Goal: Information Seeking & Learning: Learn about a topic

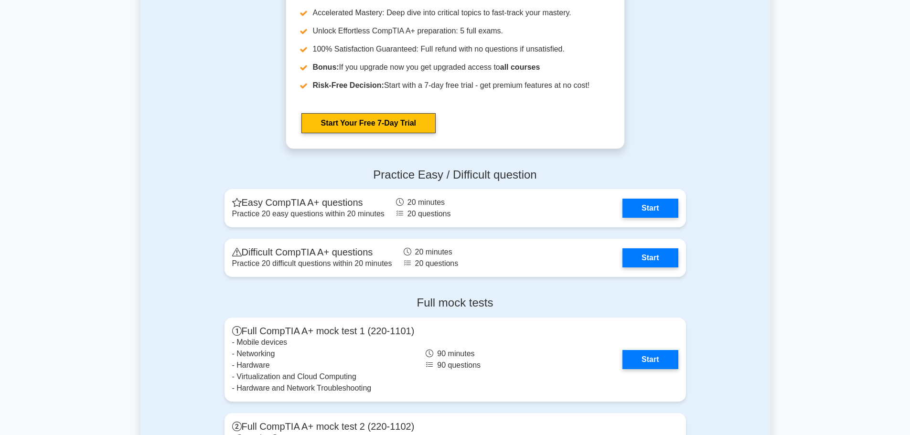
scroll to position [1845, 0]
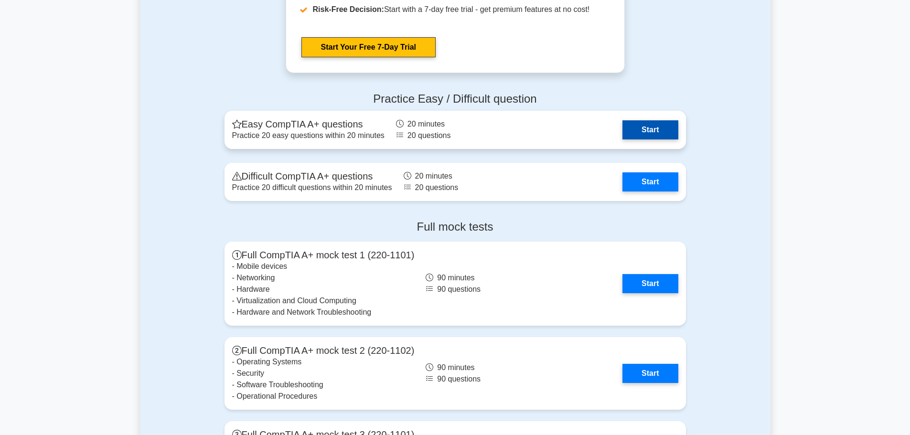
click at [648, 127] on link "Start" at bounding box center [649, 129] width 55 height 19
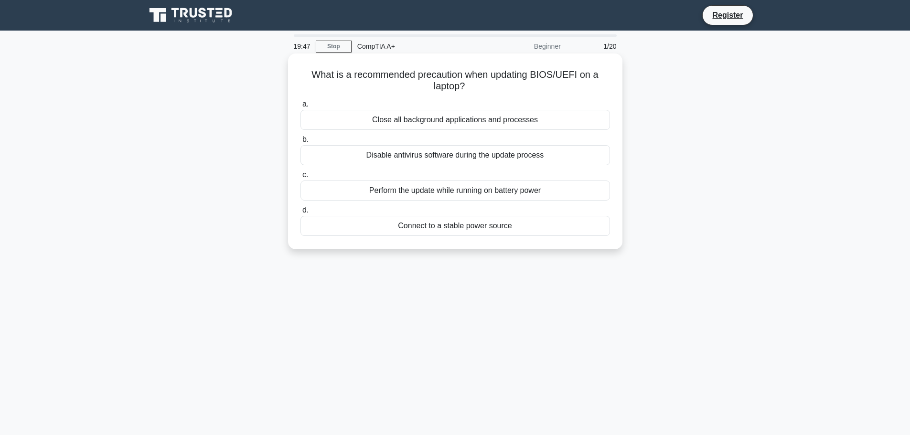
click at [424, 225] on div "Connect to a stable power source" at bounding box center [454, 226] width 309 height 20
click at [300, 213] on input "d. Connect to a stable power source" at bounding box center [300, 210] width 0 height 6
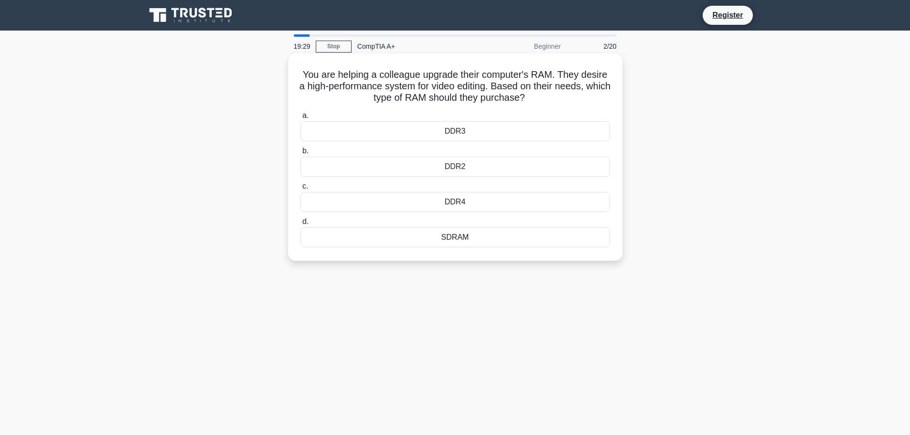
click at [483, 201] on div "DDR4" at bounding box center [454, 202] width 309 height 20
click at [300, 190] on input "c. DDR4" at bounding box center [300, 186] width 0 height 6
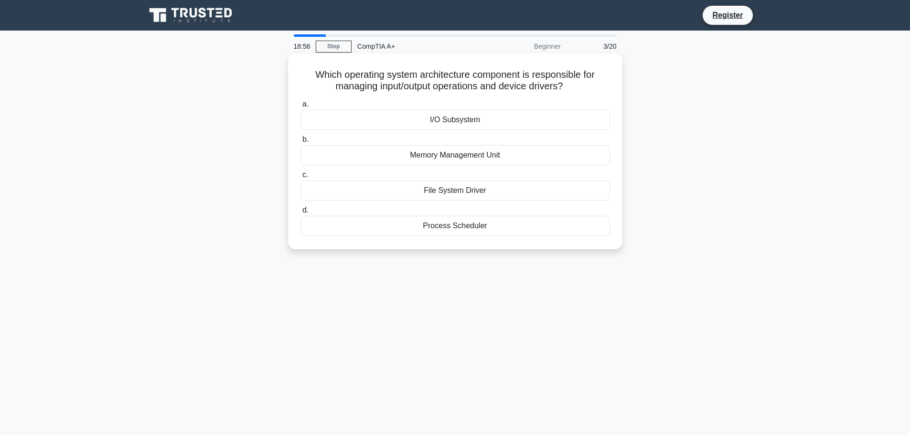
click at [460, 119] on div "I/O Subsystem" at bounding box center [454, 120] width 309 height 20
click at [300, 107] on input "a. I/O Subsystem" at bounding box center [300, 104] width 0 height 6
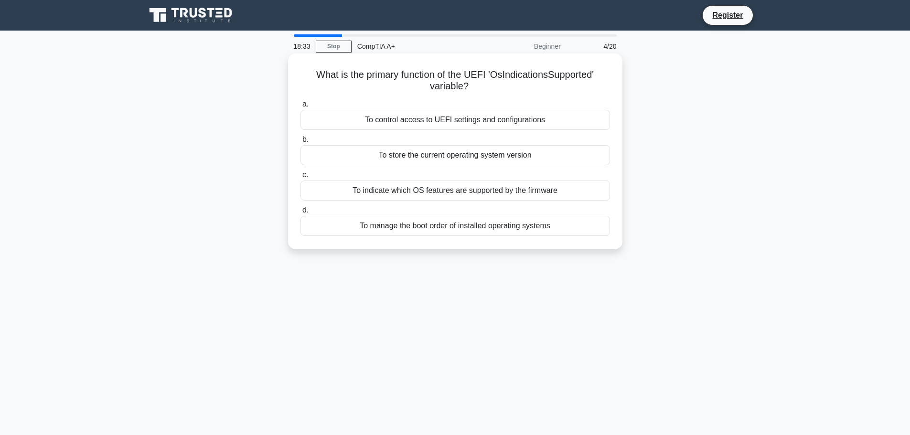
click at [523, 195] on div "To indicate which OS features are supported by the firmware" at bounding box center [454, 190] width 309 height 20
click at [300, 178] on input "c. To indicate which OS features are supported by the firmware" at bounding box center [300, 175] width 0 height 6
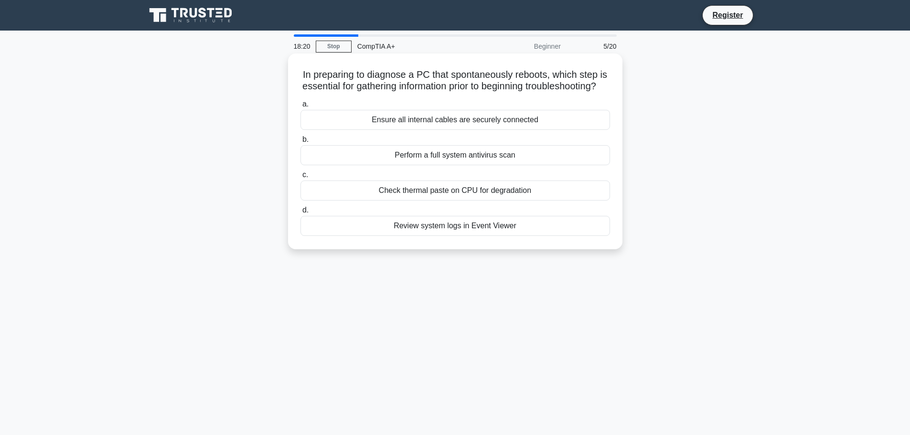
click at [516, 130] on div "Ensure all internal cables are securely connected" at bounding box center [454, 120] width 309 height 20
click at [300, 107] on input "a. Ensure all internal cables are securely connected" at bounding box center [300, 104] width 0 height 6
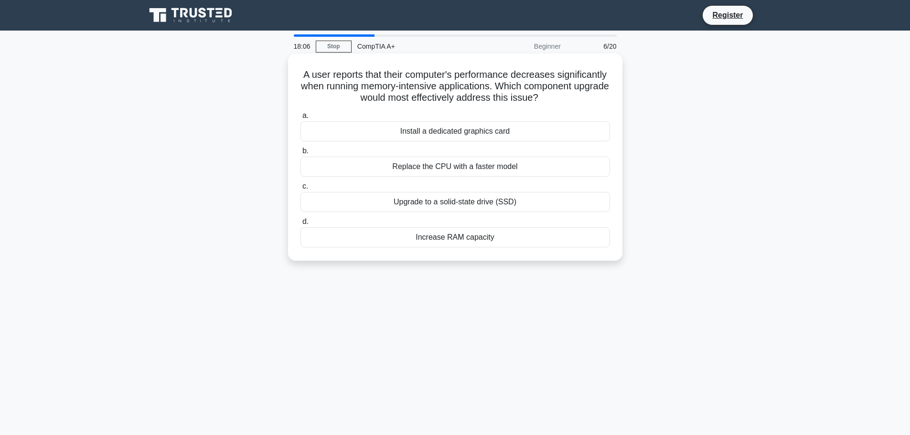
click at [466, 238] on div "Increase RAM capacity" at bounding box center [454, 237] width 309 height 20
click at [300, 225] on input "d. Increase RAM capacity" at bounding box center [300, 222] width 0 height 6
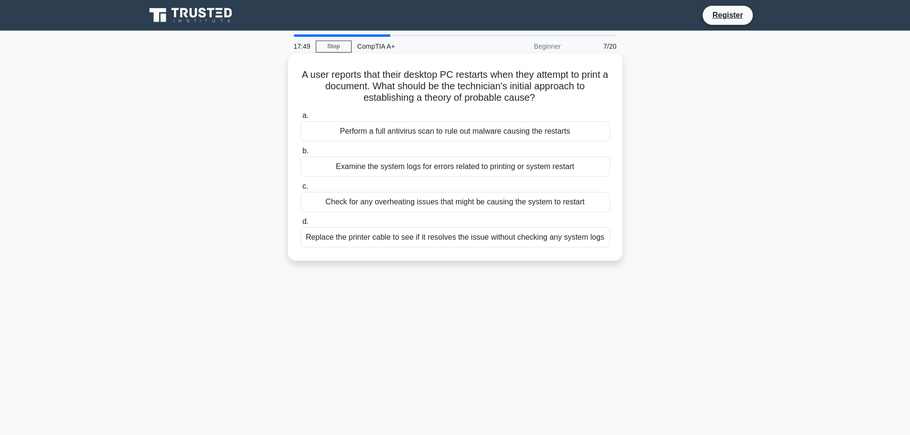
click at [461, 168] on div "Examine the system logs for errors related to printing or system restart" at bounding box center [454, 167] width 309 height 20
click at [300, 154] on input "b. Examine the system logs for errors related to printing or system restart" at bounding box center [300, 151] width 0 height 6
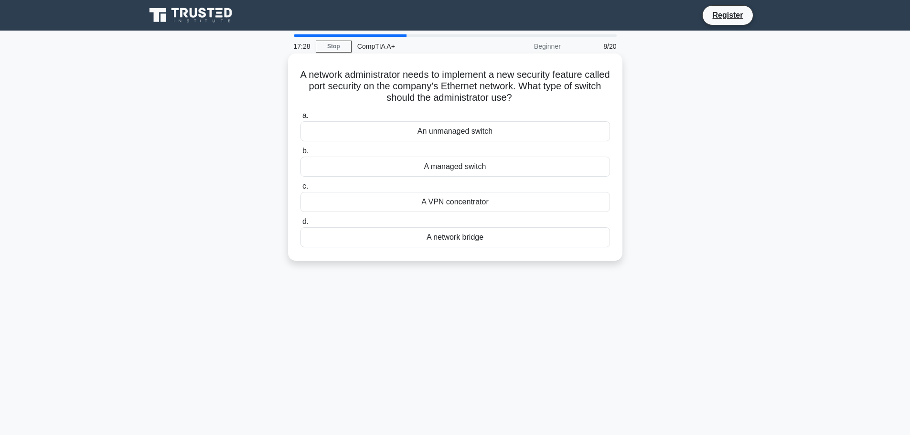
click at [445, 167] on div "A managed switch" at bounding box center [454, 167] width 309 height 20
click at [300, 154] on input "b. A managed switch" at bounding box center [300, 151] width 0 height 6
click at [478, 129] on div "Game controller attachment" at bounding box center [454, 131] width 309 height 20
click at [300, 119] on input "a. Game controller attachment" at bounding box center [300, 116] width 0 height 6
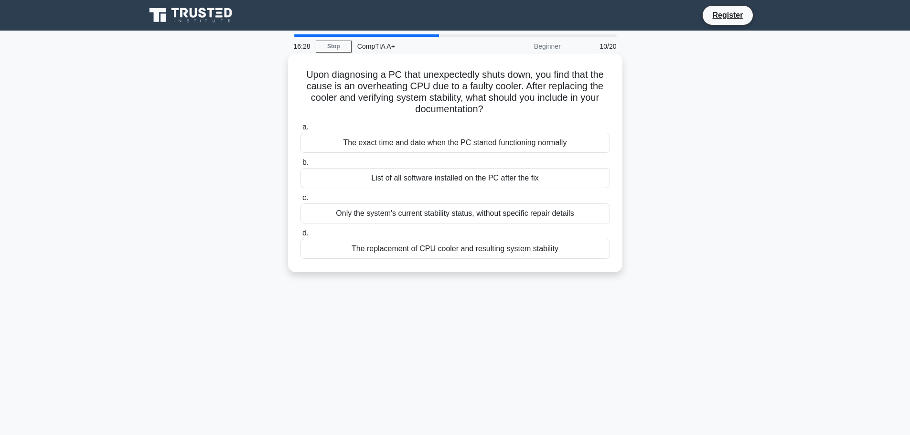
click at [526, 142] on div "The exact time and date when the PC started functioning normally" at bounding box center [454, 143] width 309 height 20
click at [300, 130] on input "a. The exact time and date when the PC started functioning normally" at bounding box center [300, 127] width 0 height 6
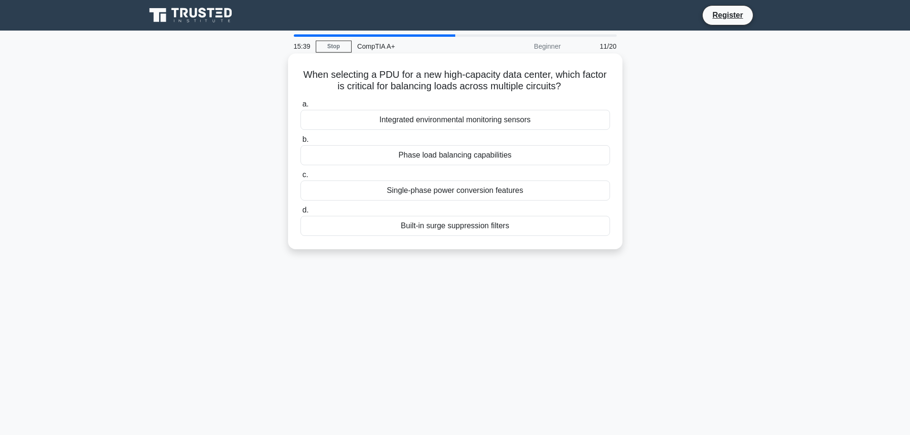
click at [487, 155] on div "Phase load balancing capabilities" at bounding box center [454, 155] width 309 height 20
click at [300, 143] on input "b. Phase load balancing capabilities" at bounding box center [300, 140] width 0 height 6
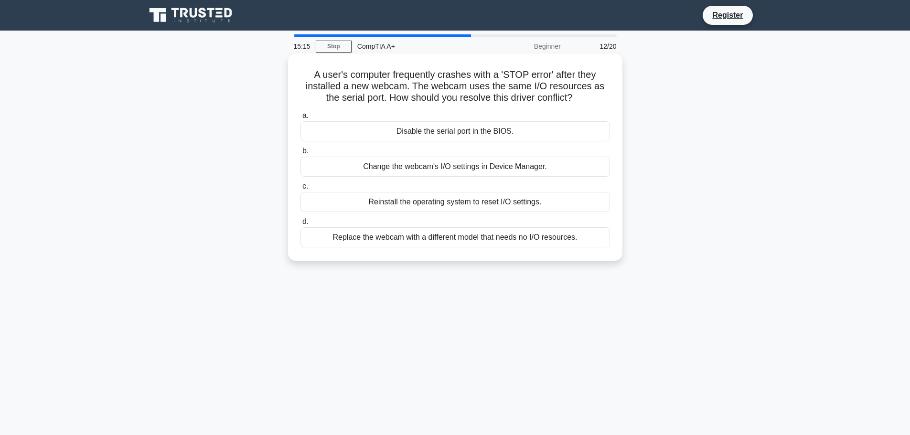
click at [514, 167] on div "Change the webcam's I/O settings in Device Manager." at bounding box center [454, 167] width 309 height 20
click at [300, 154] on input "b. Change the webcam's I/O settings in Device Manager." at bounding box center [300, 151] width 0 height 6
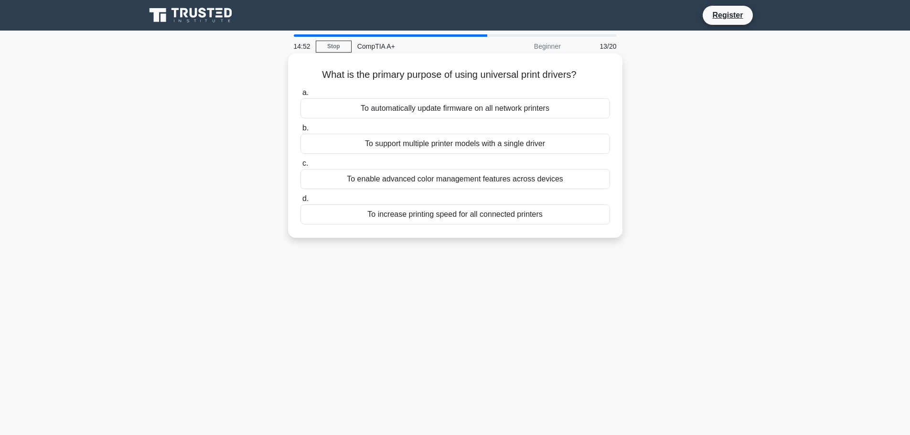
click at [456, 144] on div "To support multiple printer models with a single driver" at bounding box center [454, 144] width 309 height 20
click at [300, 131] on input "b. To support multiple printer models with a single driver" at bounding box center [300, 128] width 0 height 6
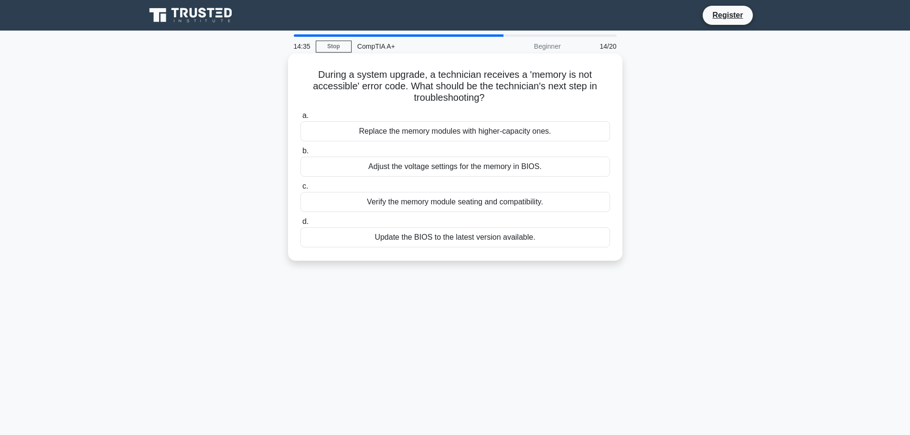
click at [446, 201] on div "Verify the memory module seating and compatibility." at bounding box center [454, 202] width 309 height 20
click at [300, 190] on input "c. Verify the memory module seating and compatibility." at bounding box center [300, 186] width 0 height 6
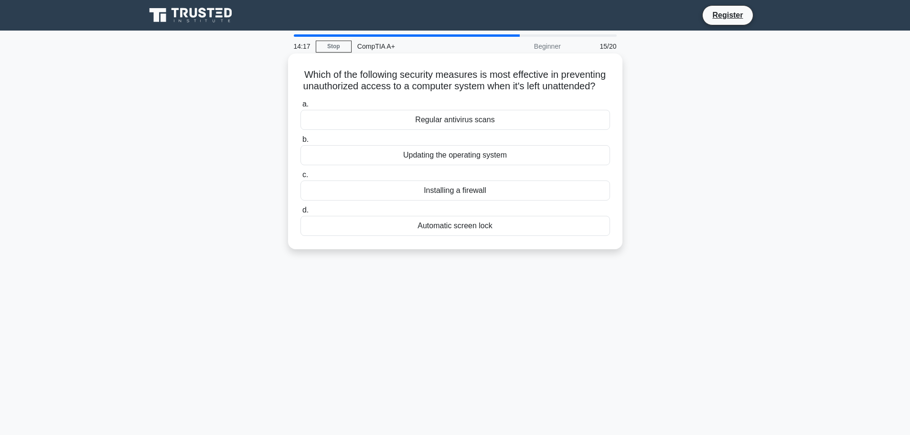
click at [465, 236] on div "Automatic screen lock" at bounding box center [454, 226] width 309 height 20
click at [300, 213] on input "d. Automatic screen lock" at bounding box center [300, 210] width 0 height 6
click at [492, 121] on div "Moisture sensors" at bounding box center [454, 120] width 309 height 20
click at [300, 107] on input "a. Moisture sensors" at bounding box center [300, 104] width 0 height 6
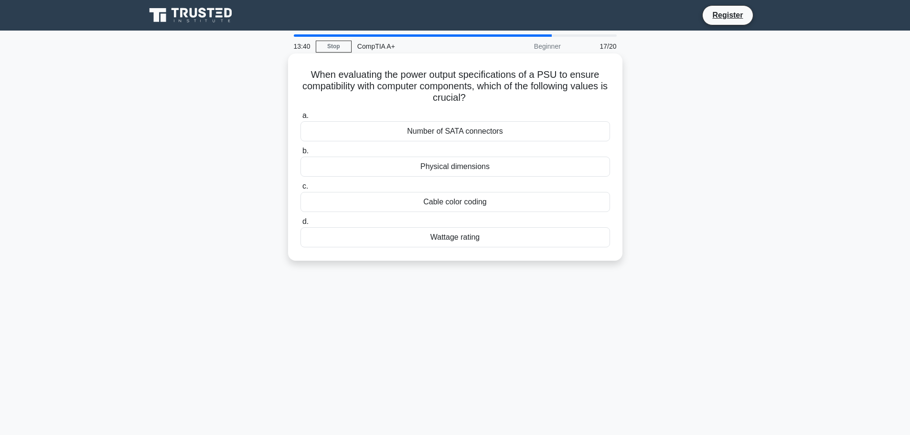
click at [465, 240] on div "Wattage rating" at bounding box center [454, 237] width 309 height 20
click at [300, 225] on input "d. Wattage rating" at bounding box center [300, 222] width 0 height 6
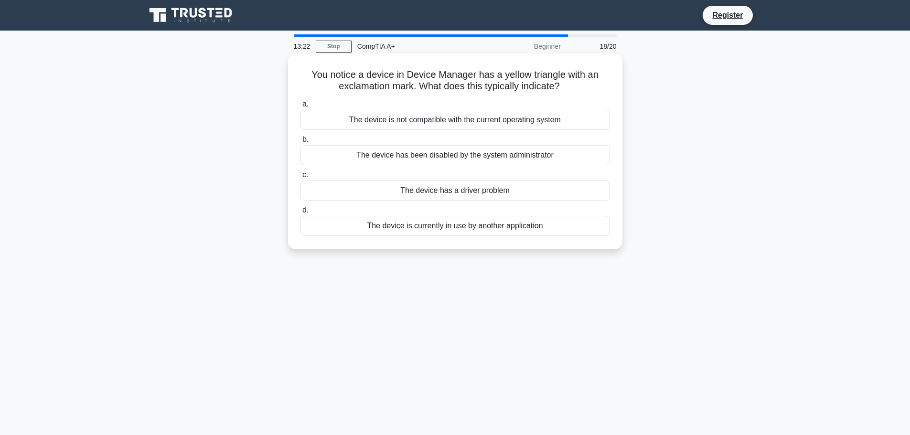
click at [468, 190] on div "The device has a driver problem" at bounding box center [454, 190] width 309 height 20
click at [300, 178] on input "c. The device has a driver problem" at bounding box center [300, 175] width 0 height 6
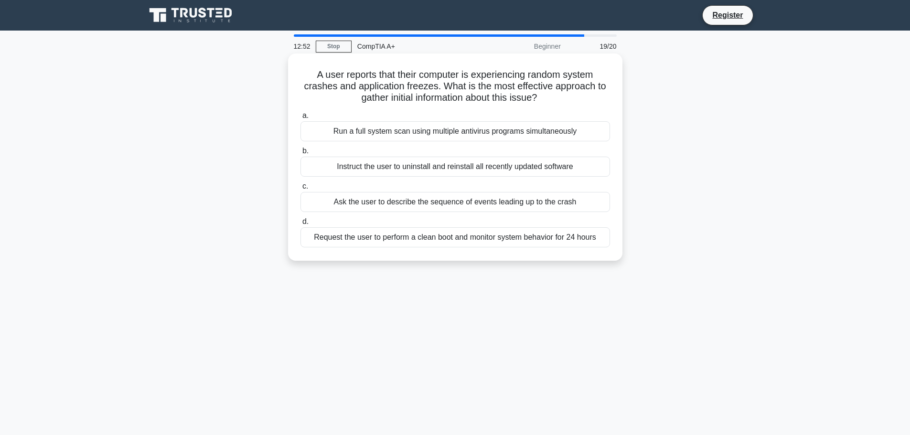
click at [400, 202] on div "Ask the user to describe the sequence of events leading up to the crash" at bounding box center [454, 202] width 309 height 20
click at [300, 190] on input "c. Ask the user to describe the sequence of events leading up to the crash" at bounding box center [300, 186] width 0 height 6
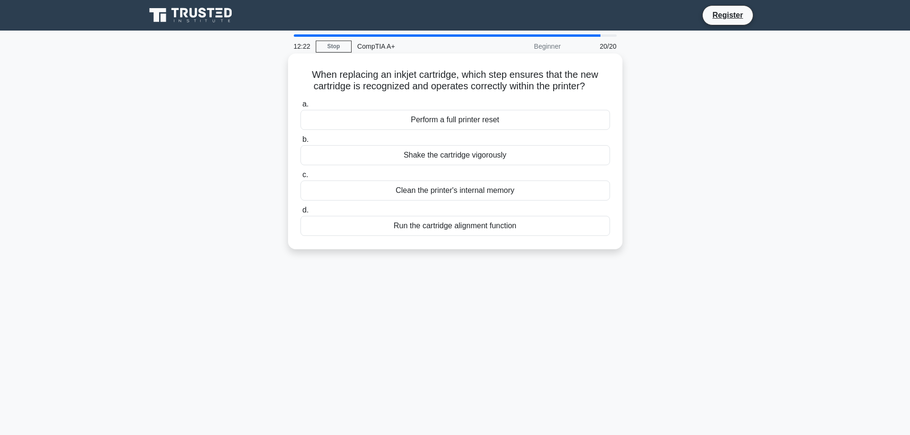
click at [431, 227] on div "Run the cartridge alignment function" at bounding box center [454, 226] width 309 height 20
click at [300, 213] on input "d. Run the cartridge alignment function" at bounding box center [300, 210] width 0 height 6
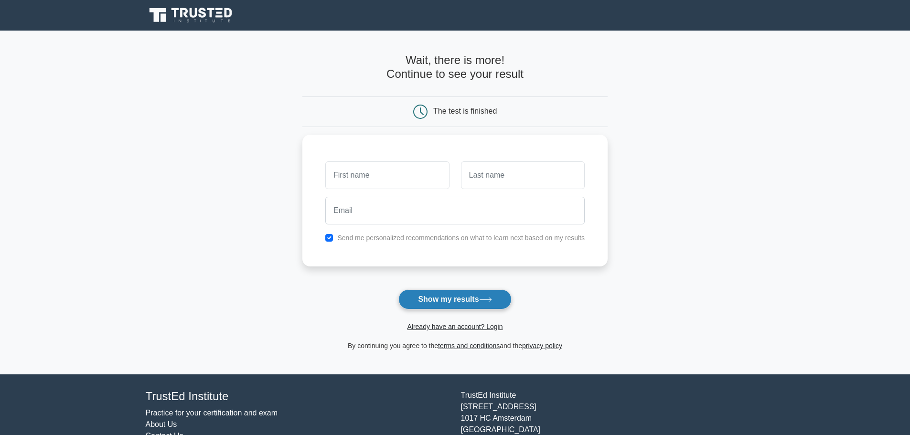
click at [500, 293] on button "Show my results" at bounding box center [454, 299] width 113 height 20
click at [506, 296] on button "Show my results" at bounding box center [454, 299] width 113 height 20
